Goal: Navigation & Orientation: Find specific page/section

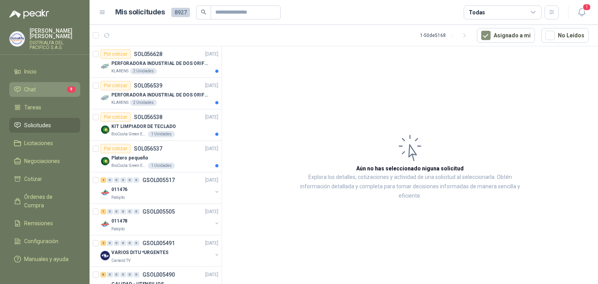
click at [26, 91] on span "Chat" at bounding box center [30, 89] width 12 height 9
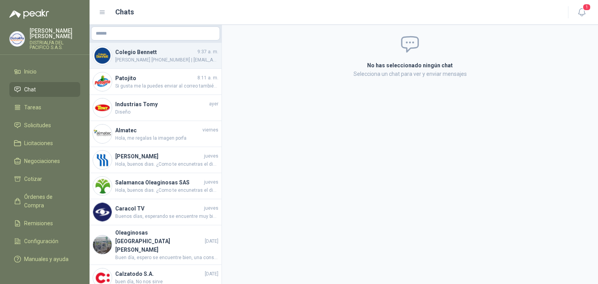
click at [176, 62] on span "[PERSON_NAME] [PHONE_NUMBER] | [EMAIL_ADDRESS][DOMAIN_NAME]" at bounding box center [166, 59] width 103 height 7
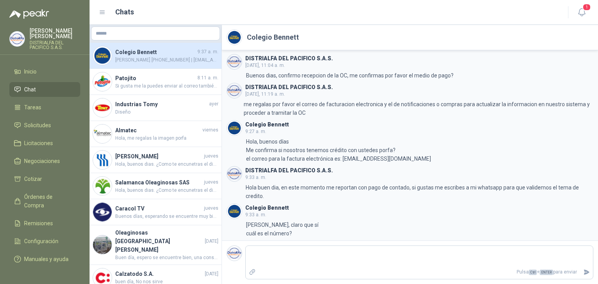
scroll to position [271, 0]
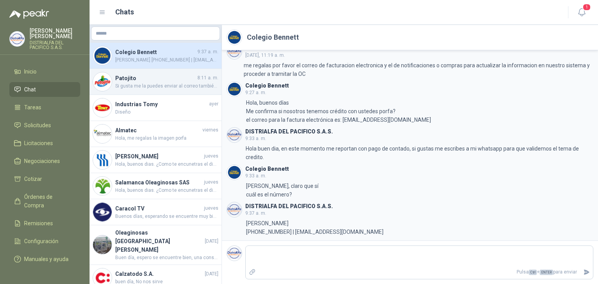
click at [160, 88] on span "Si gusta me la puedes enviar al correo también o a mi whatsapp" at bounding box center [166, 86] width 103 height 7
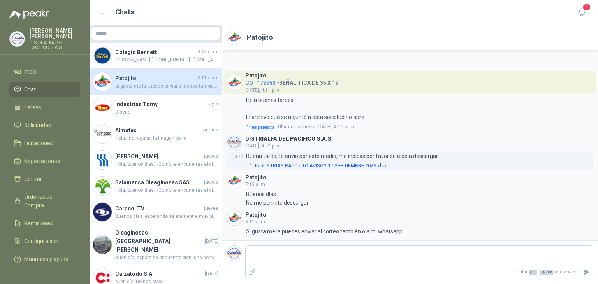
click at [302, 168] on button "INDUSTRIAS PATOJITO AVISOS 17 SEPTIEMBRE 2025.xlsx" at bounding box center [316, 166] width 141 height 8
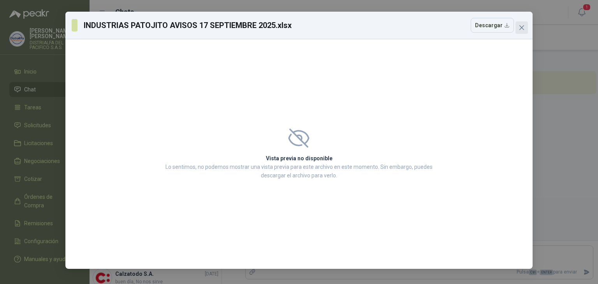
click at [523, 29] on icon "close" at bounding box center [521, 27] width 5 height 5
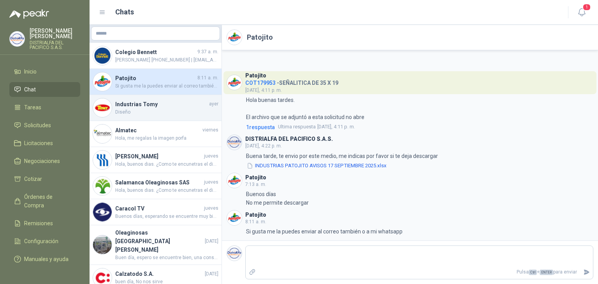
click at [166, 111] on span "Diseño" at bounding box center [166, 112] width 103 height 7
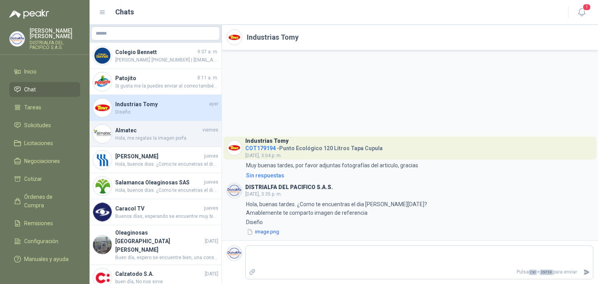
click at [168, 137] on span "Hola, me regalas la imagen porfa" at bounding box center [166, 138] width 103 height 7
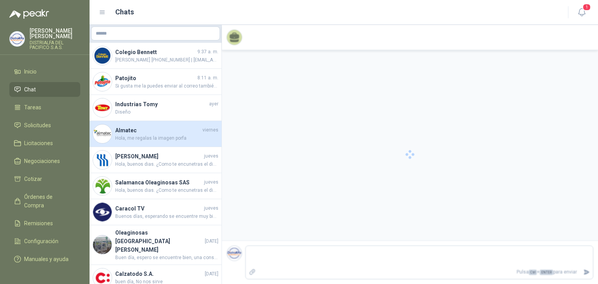
scroll to position [7, 0]
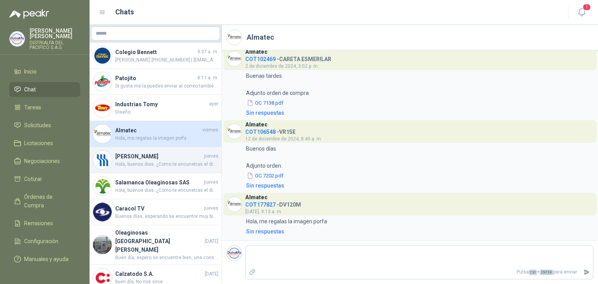
click at [173, 165] on span "Hola, buenos dias. ¿Como te encunetras el dia [PERSON_NAME][DATE]? Mi nombre es…" at bounding box center [166, 164] width 103 height 7
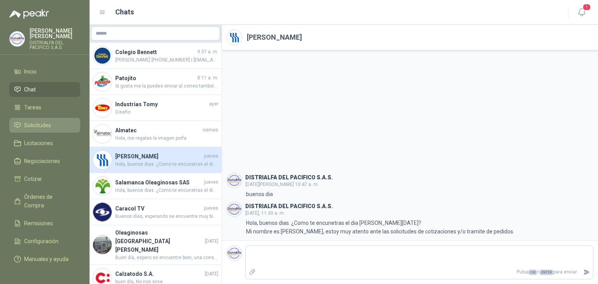
click at [60, 123] on li "Solicitudes" at bounding box center [44, 125] width 61 height 9
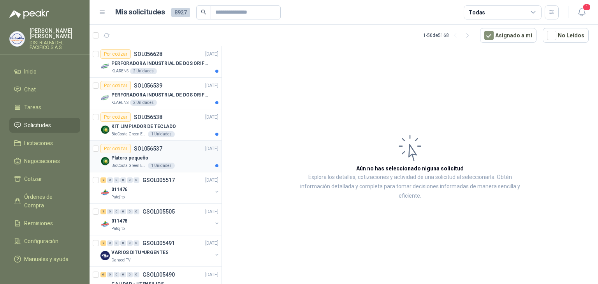
click at [192, 159] on div "Platero pequeño" at bounding box center [164, 157] width 107 height 9
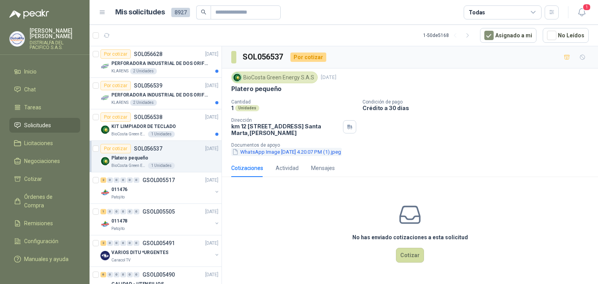
click at [314, 149] on button "WhatsApp Image [DATE] 4.20.07 PM (1).jpeg" at bounding box center [286, 152] width 111 height 8
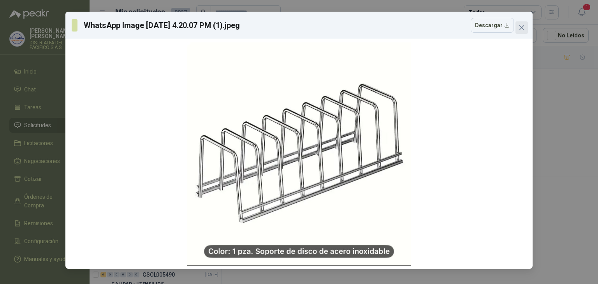
click at [522, 25] on icon "close" at bounding box center [521, 28] width 6 height 6
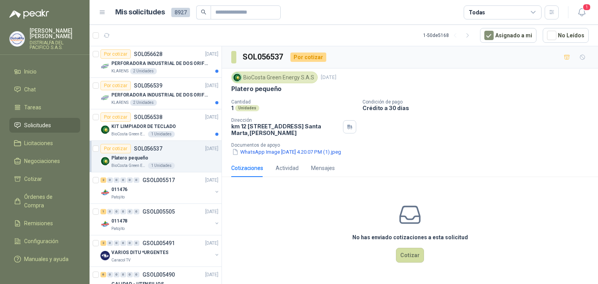
click at [251, 91] on p "Platero pequeño" at bounding box center [256, 89] width 50 height 8
copy p "Platero pequeño"
click at [154, 123] on p "KIT LIMPIADOR DE TECLADO" at bounding box center [143, 126] width 65 height 7
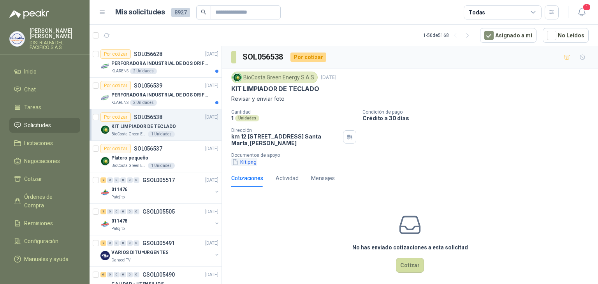
click at [246, 165] on button "Kit.png" at bounding box center [244, 162] width 26 height 8
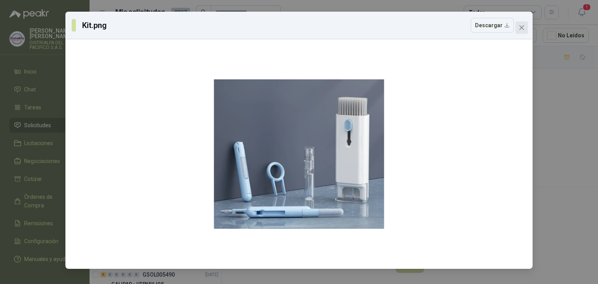
click at [520, 30] on icon "close" at bounding box center [521, 28] width 6 height 6
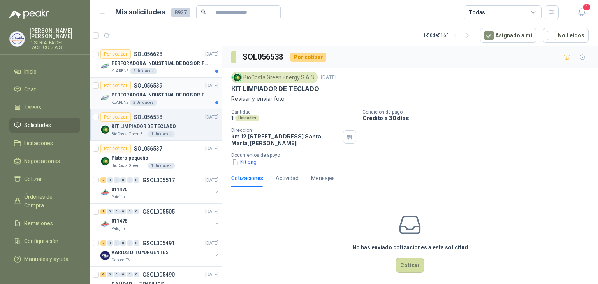
click at [195, 91] on p "PERFORADORA INDUSTRIAL DE DOS ORIFICIOS" at bounding box center [159, 94] width 97 height 7
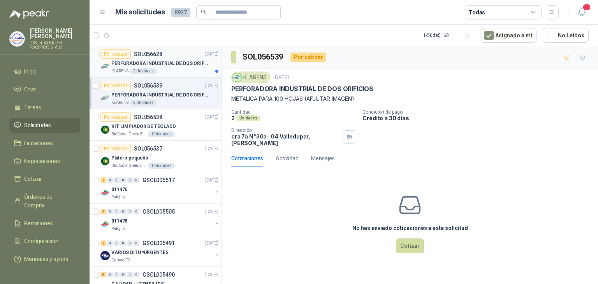
click at [193, 62] on p "PERFORADORA INDUSTRIAL DE DOS ORIFICIOS" at bounding box center [159, 63] width 97 height 7
click at [190, 100] on div "KLARENS 2 Unidades" at bounding box center [164, 103] width 107 height 6
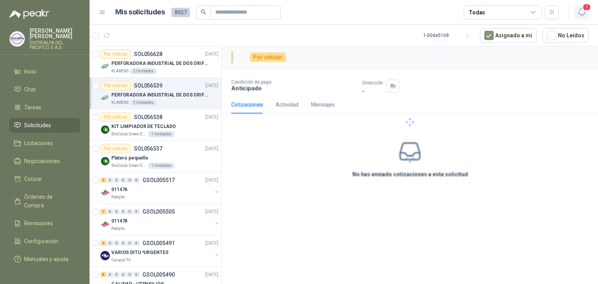
click at [579, 13] on icon "button" at bounding box center [582, 12] width 10 height 10
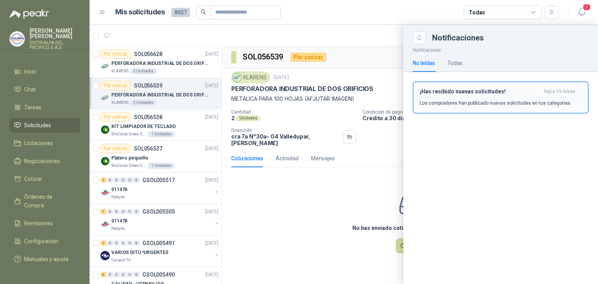
click at [491, 98] on div "¡Has recibido nuevas solicitudes! hace 15 horas Los compradores han publicado n…" at bounding box center [501, 97] width 162 height 18
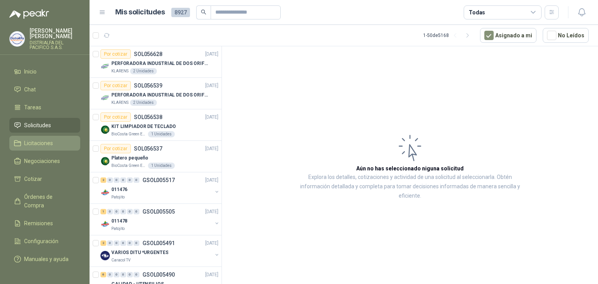
click at [51, 139] on span "Licitaciones" at bounding box center [38, 143] width 29 height 9
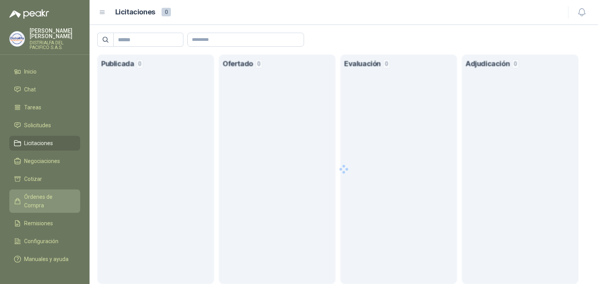
click at [49, 192] on link "Órdenes de Compra" at bounding box center [44, 201] width 71 height 23
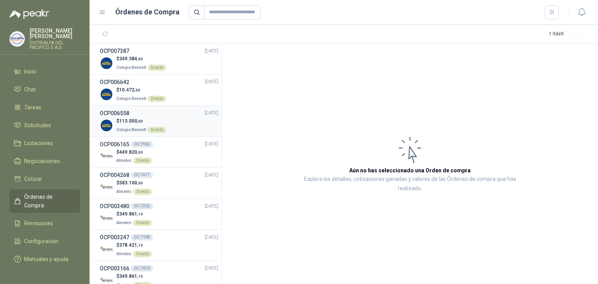
click at [188, 125] on div "$ 113.050 ,00 Colegio [PERSON_NAME] Directo" at bounding box center [159, 126] width 119 height 16
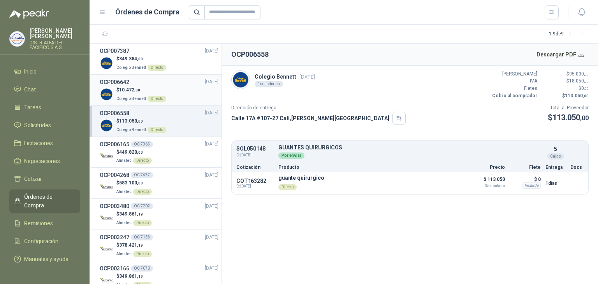
click at [172, 95] on div "$ 10.472 ,00 Colegio [PERSON_NAME] Directo" at bounding box center [159, 94] width 119 height 16
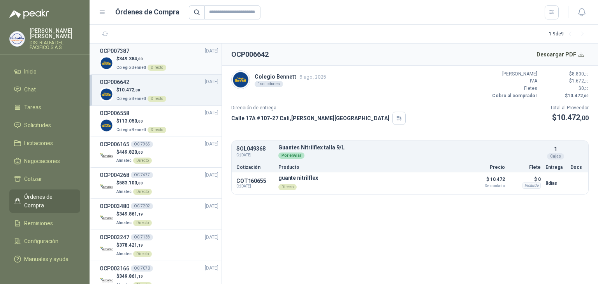
click at [167, 68] on div "$ 349.384 ,00 Colegio [PERSON_NAME] Directo" at bounding box center [159, 63] width 119 height 16
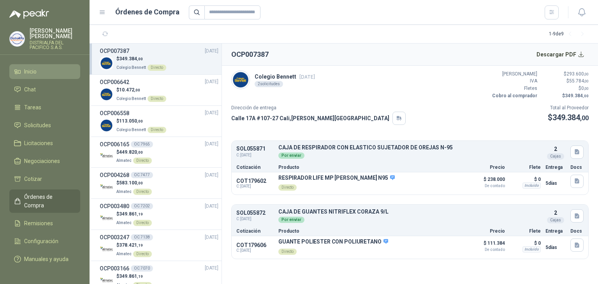
click at [54, 74] on li "Inicio" at bounding box center [44, 71] width 61 height 9
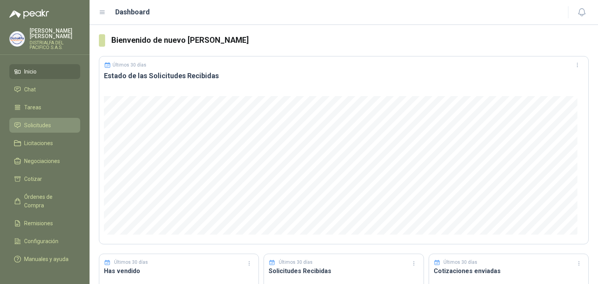
click at [74, 124] on li "Solicitudes" at bounding box center [44, 125] width 61 height 9
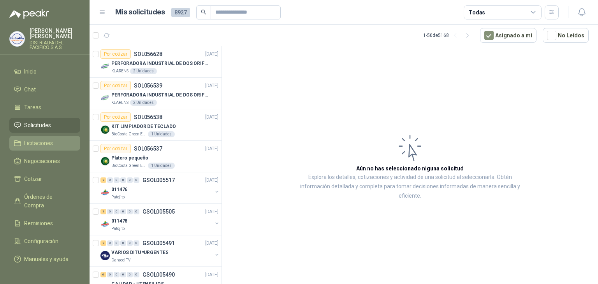
click at [67, 145] on li "Licitaciones" at bounding box center [44, 143] width 61 height 9
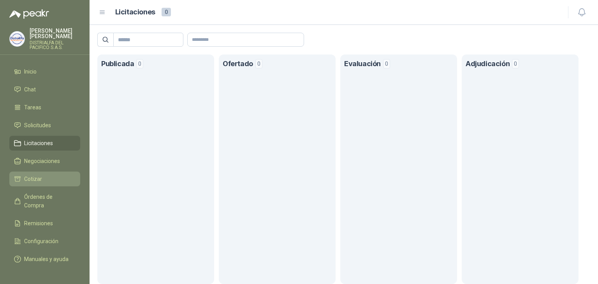
click at [64, 181] on li "Cotizar" at bounding box center [44, 179] width 61 height 9
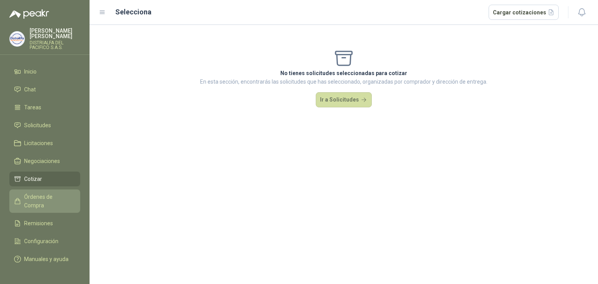
click at [72, 198] on span "Órdenes de Compra" at bounding box center [48, 201] width 49 height 17
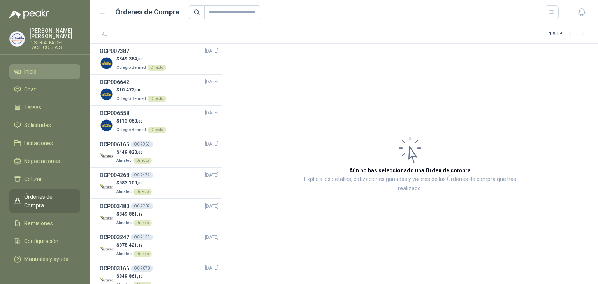
click at [45, 72] on li "Inicio" at bounding box center [44, 71] width 61 height 9
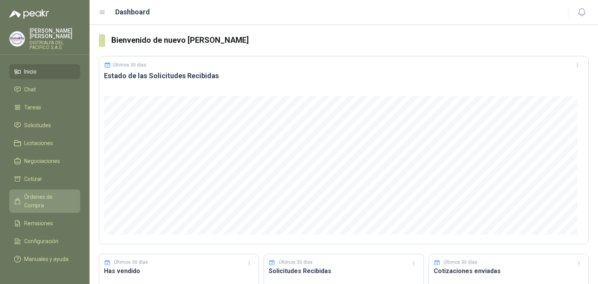
click at [53, 202] on link "Órdenes de Compra" at bounding box center [44, 201] width 71 height 23
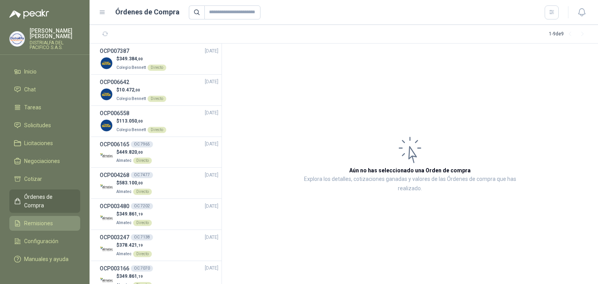
click at [54, 219] on li "Remisiones" at bounding box center [44, 223] width 61 height 9
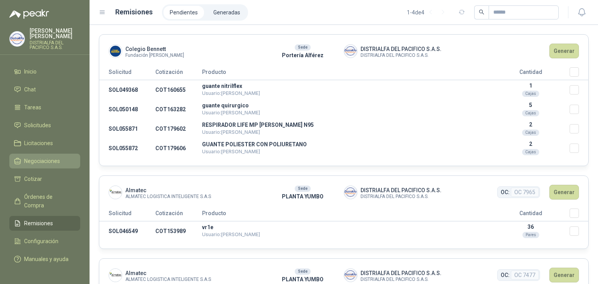
click at [60, 167] on link "Negociaciones" at bounding box center [44, 161] width 71 height 15
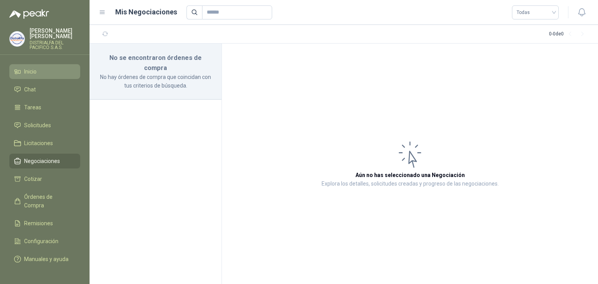
click at [46, 72] on li "Inicio" at bounding box center [44, 71] width 61 height 9
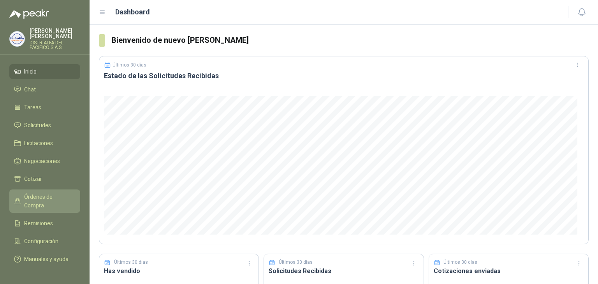
click at [54, 191] on link "Órdenes de Compra" at bounding box center [44, 201] width 71 height 23
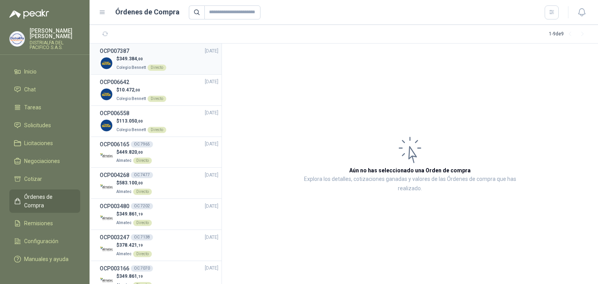
click at [128, 59] on span "349.384 ,00" at bounding box center [131, 58] width 24 height 5
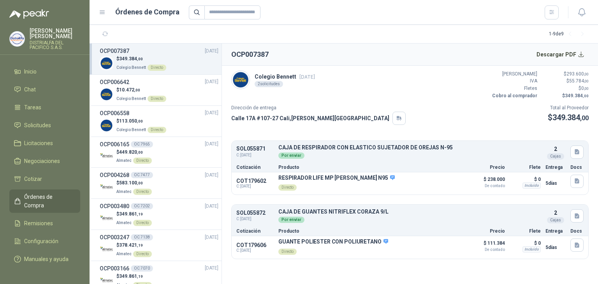
click at [290, 75] on p "Colegio [PERSON_NAME] [DATE]" at bounding box center [285, 76] width 60 height 9
copy p "[PERSON_NAME] 17"
click at [178, 83] on div "OCP006642 [DATE]" at bounding box center [159, 82] width 119 height 9
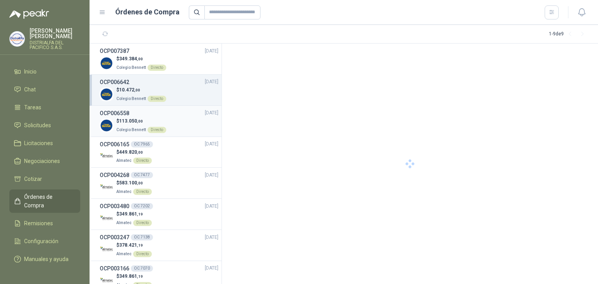
click at [160, 128] on div "Directo" at bounding box center [157, 130] width 19 height 6
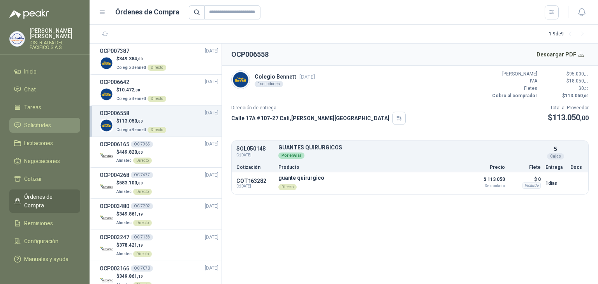
click at [52, 119] on link "Solicitudes" at bounding box center [44, 125] width 71 height 15
